Goal: Task Accomplishment & Management: Complete application form

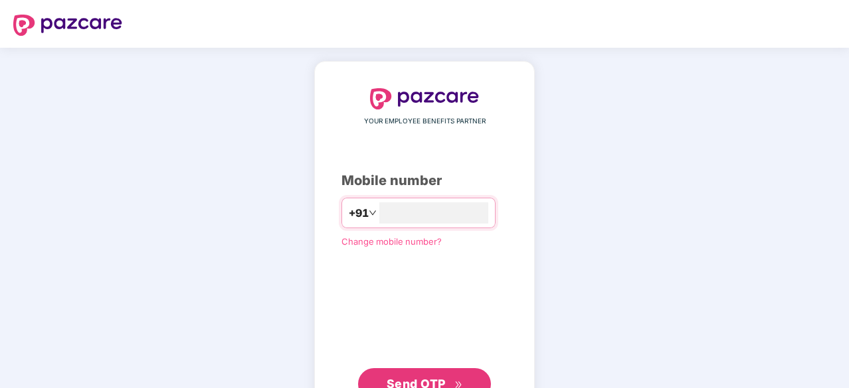
type input "*********"
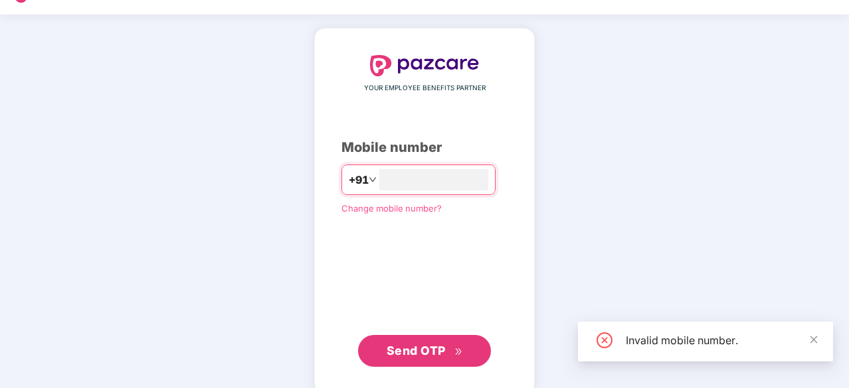
scroll to position [50, 0]
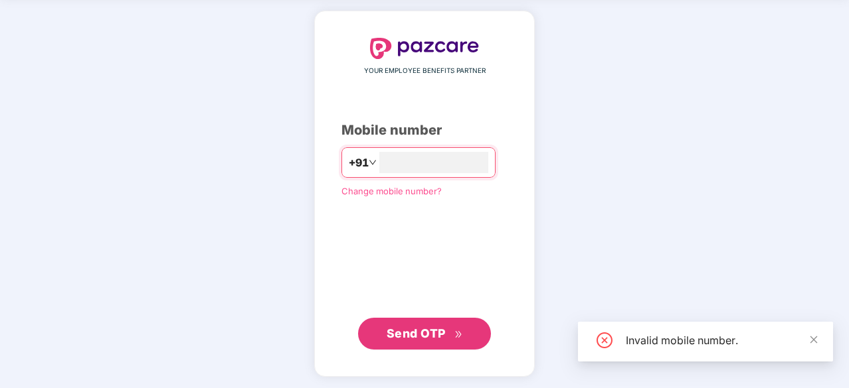
click at [443, 338] on span "Send OTP" at bounding box center [415, 334] width 59 height 14
